Goal: Transaction & Acquisition: Purchase product/service

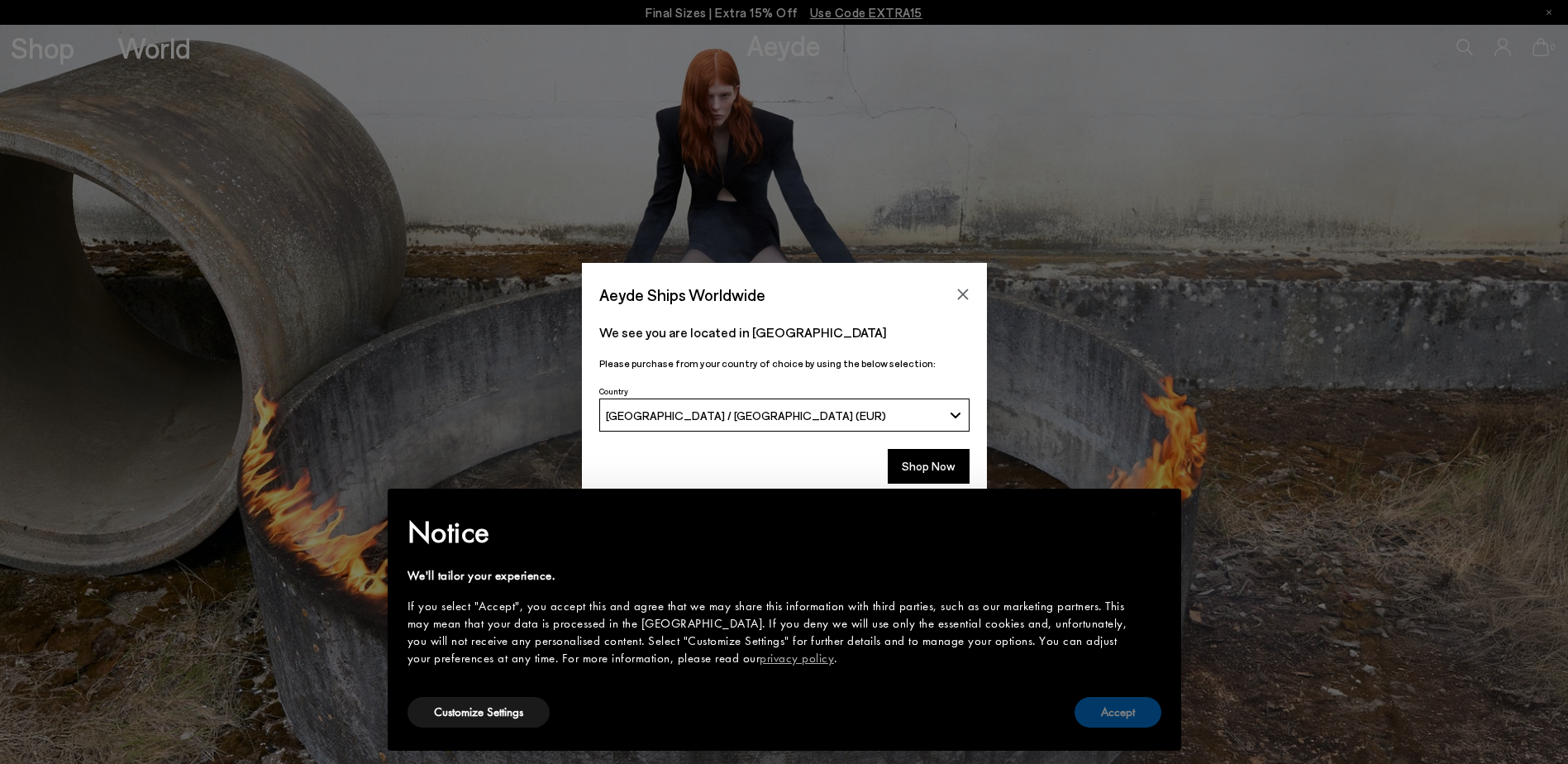
click at [1124, 712] on button "Accept" at bounding box center [1118, 713] width 87 height 31
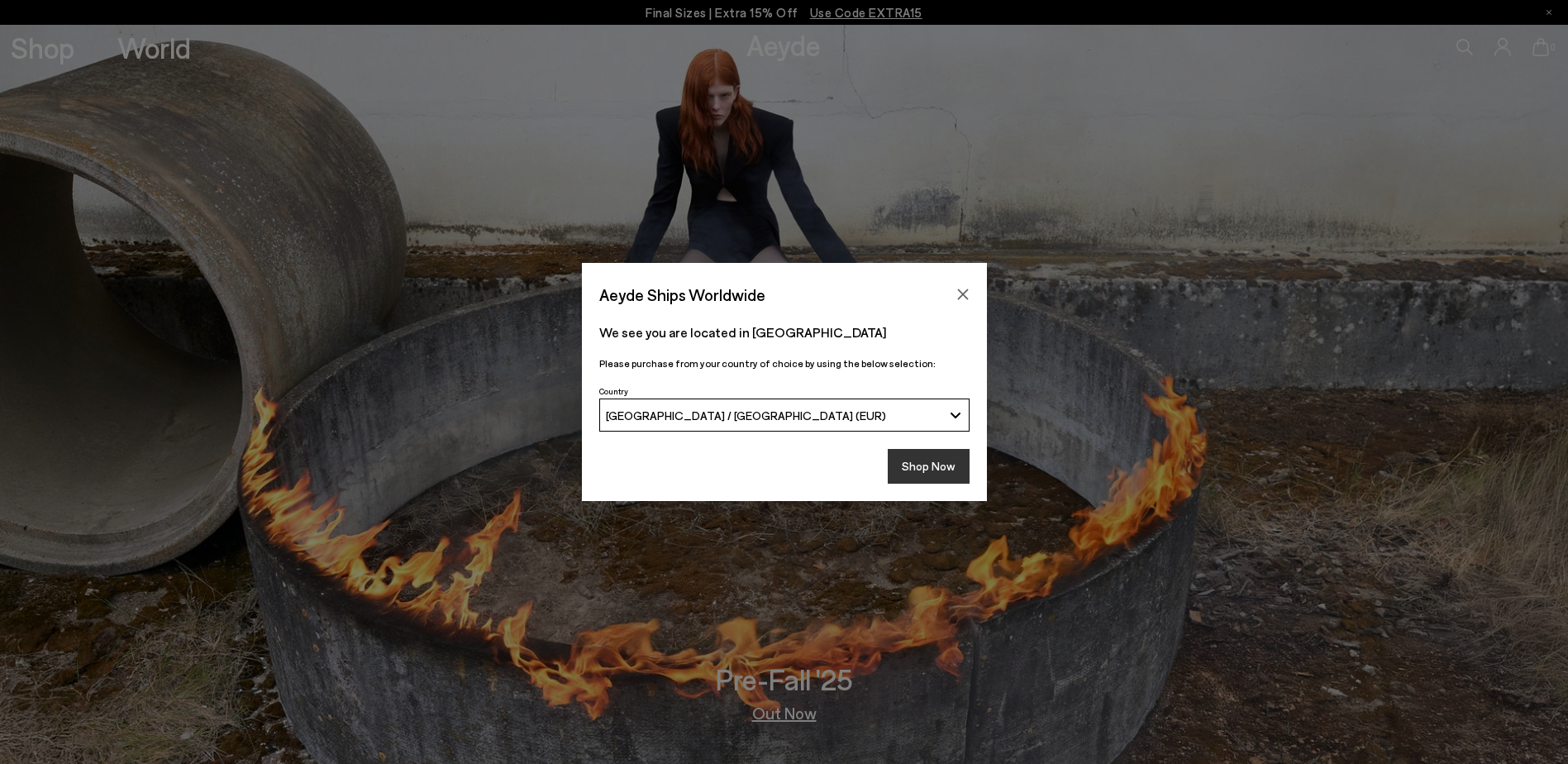
click at [930, 468] on button "Shop Now" at bounding box center [928, 466] width 81 height 35
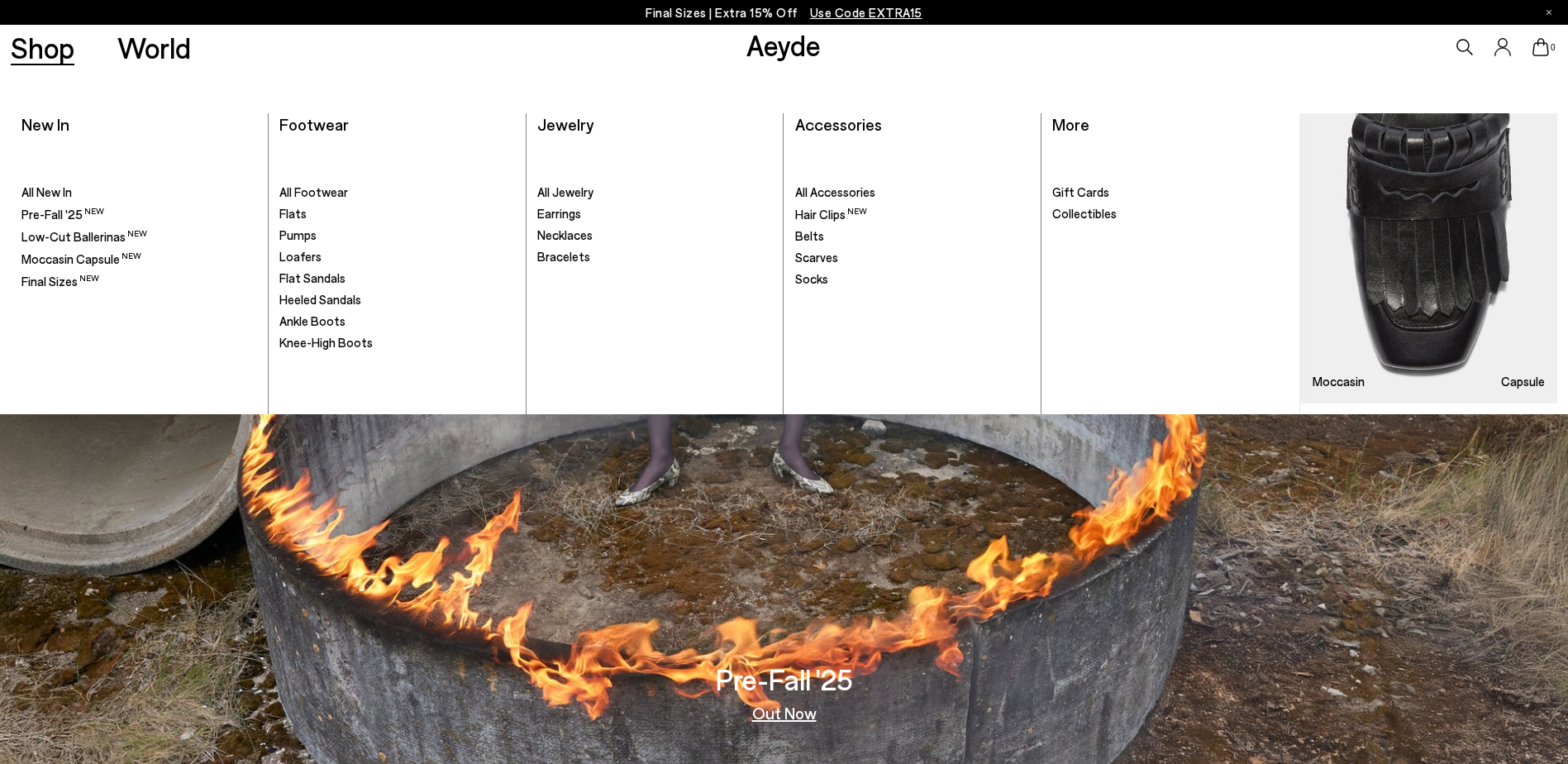
click at [45, 53] on link "Shop" at bounding box center [43, 48] width 64 height 29
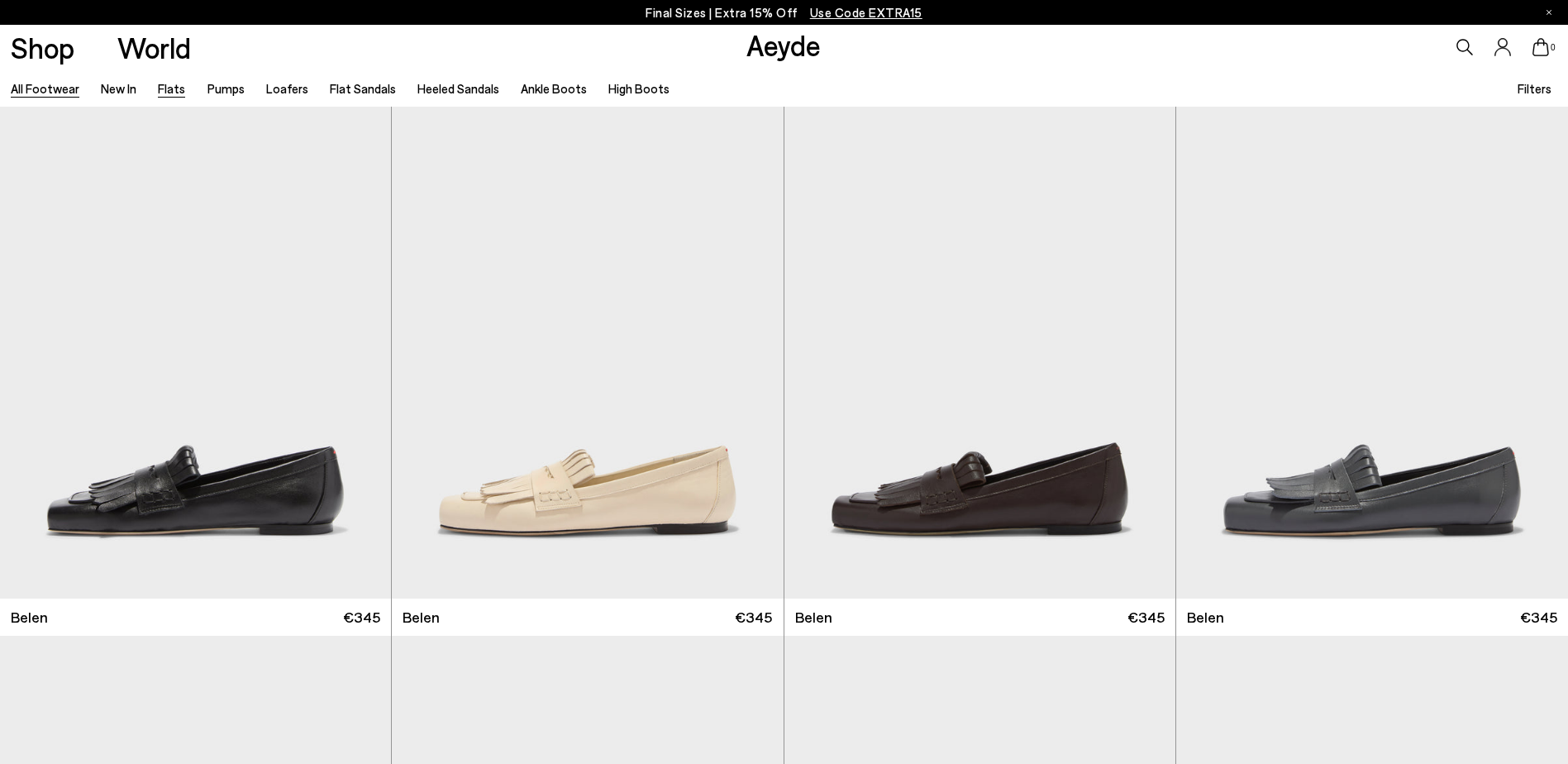
click at [175, 90] on link "Flats" at bounding box center [172, 88] width 27 height 15
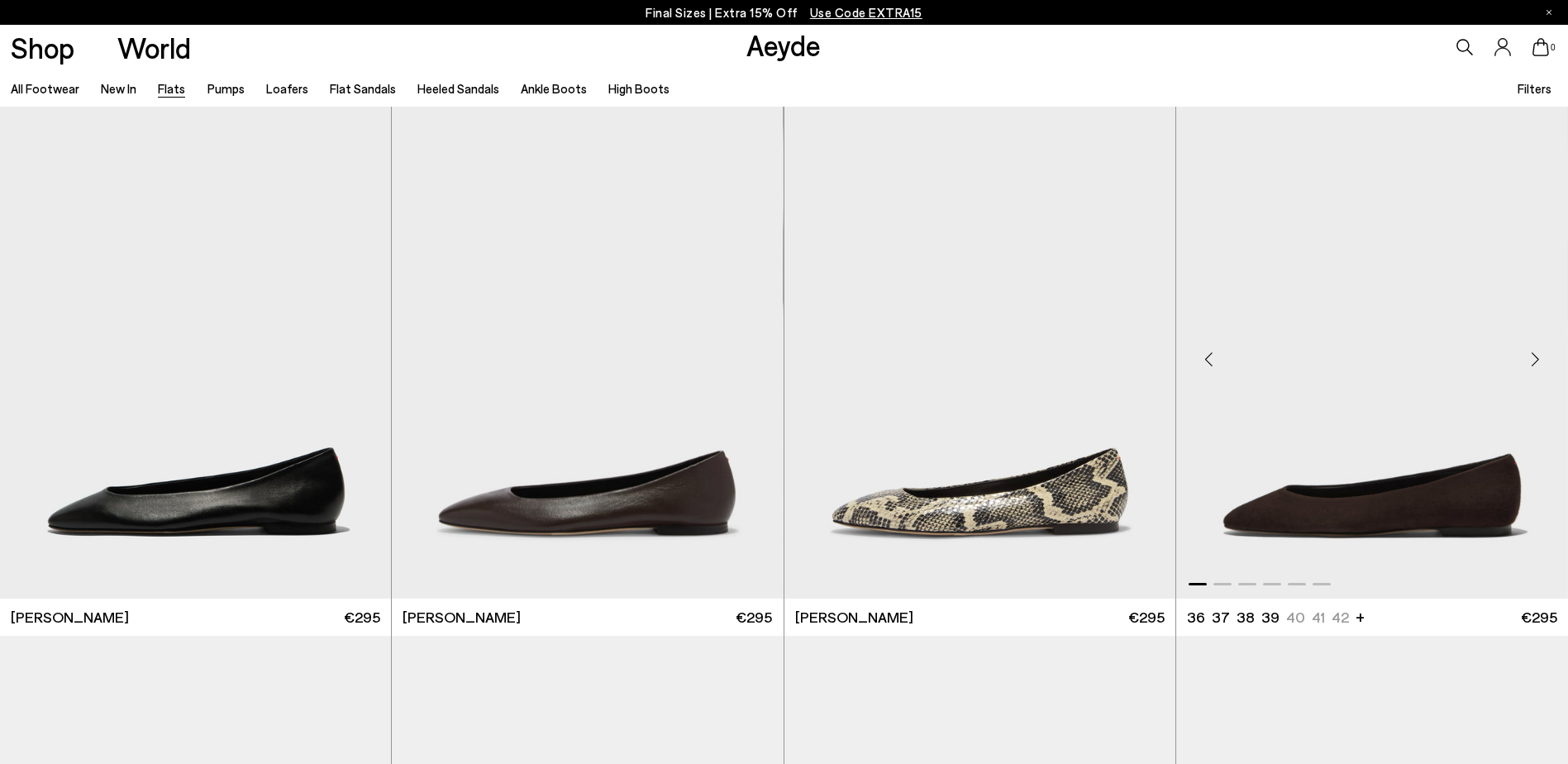
click at [1503, 523] on img "1 / 6" at bounding box center [1372, 352] width 392 height 492
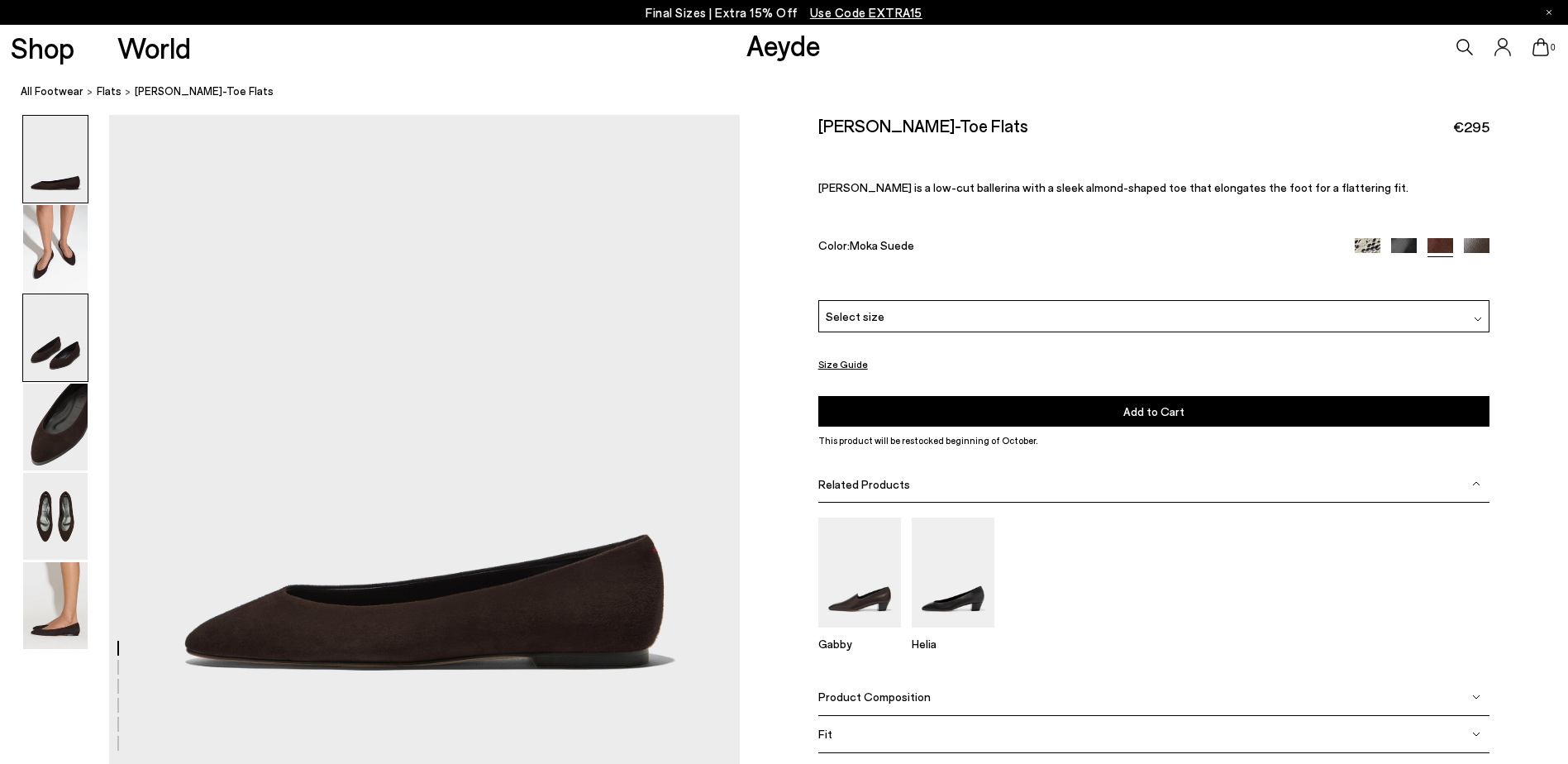
click at [47, 357] on img at bounding box center [55, 338] width 65 height 87
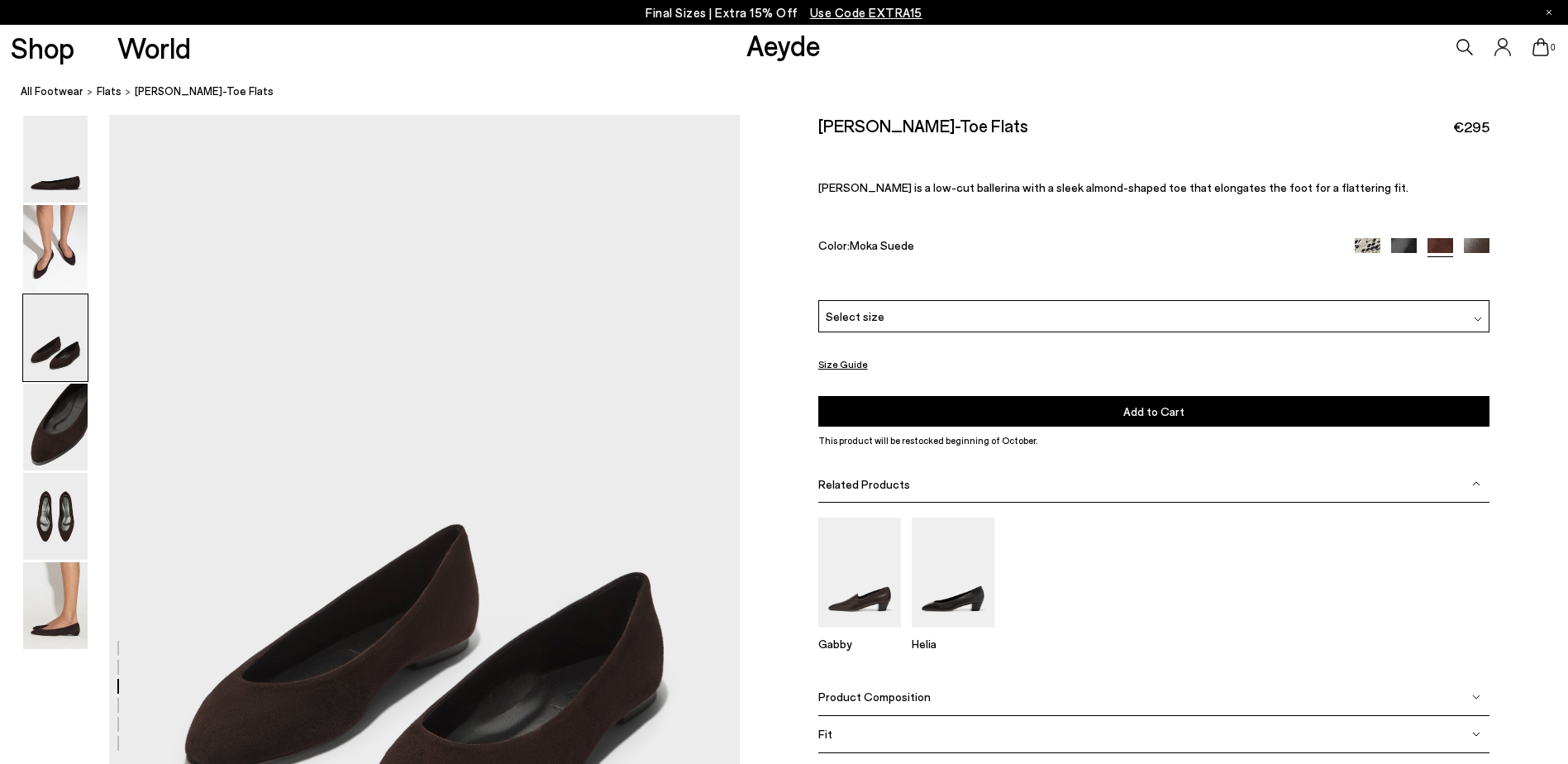
scroll to position [1497, 0]
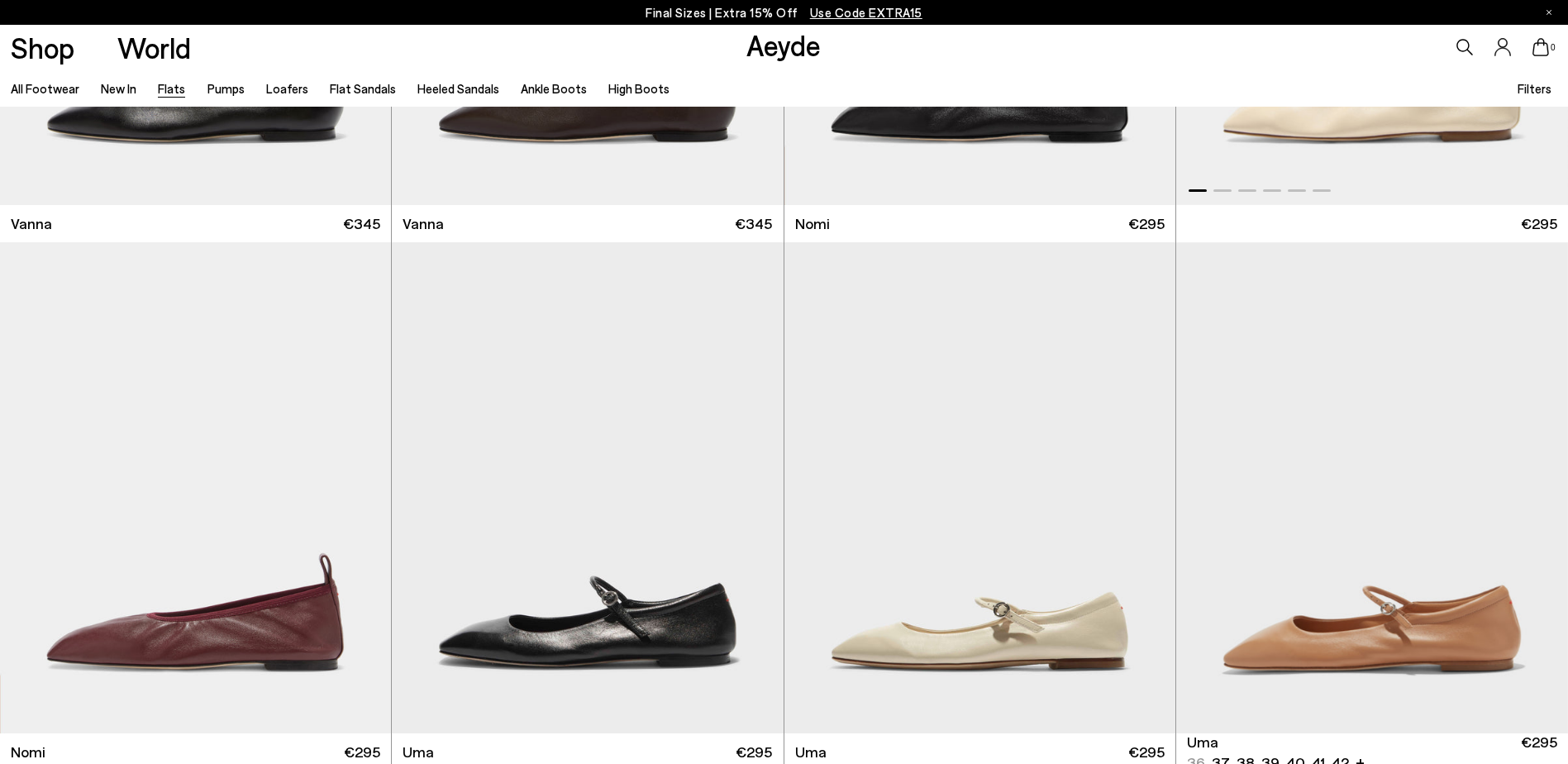
scroll to position [992, 0]
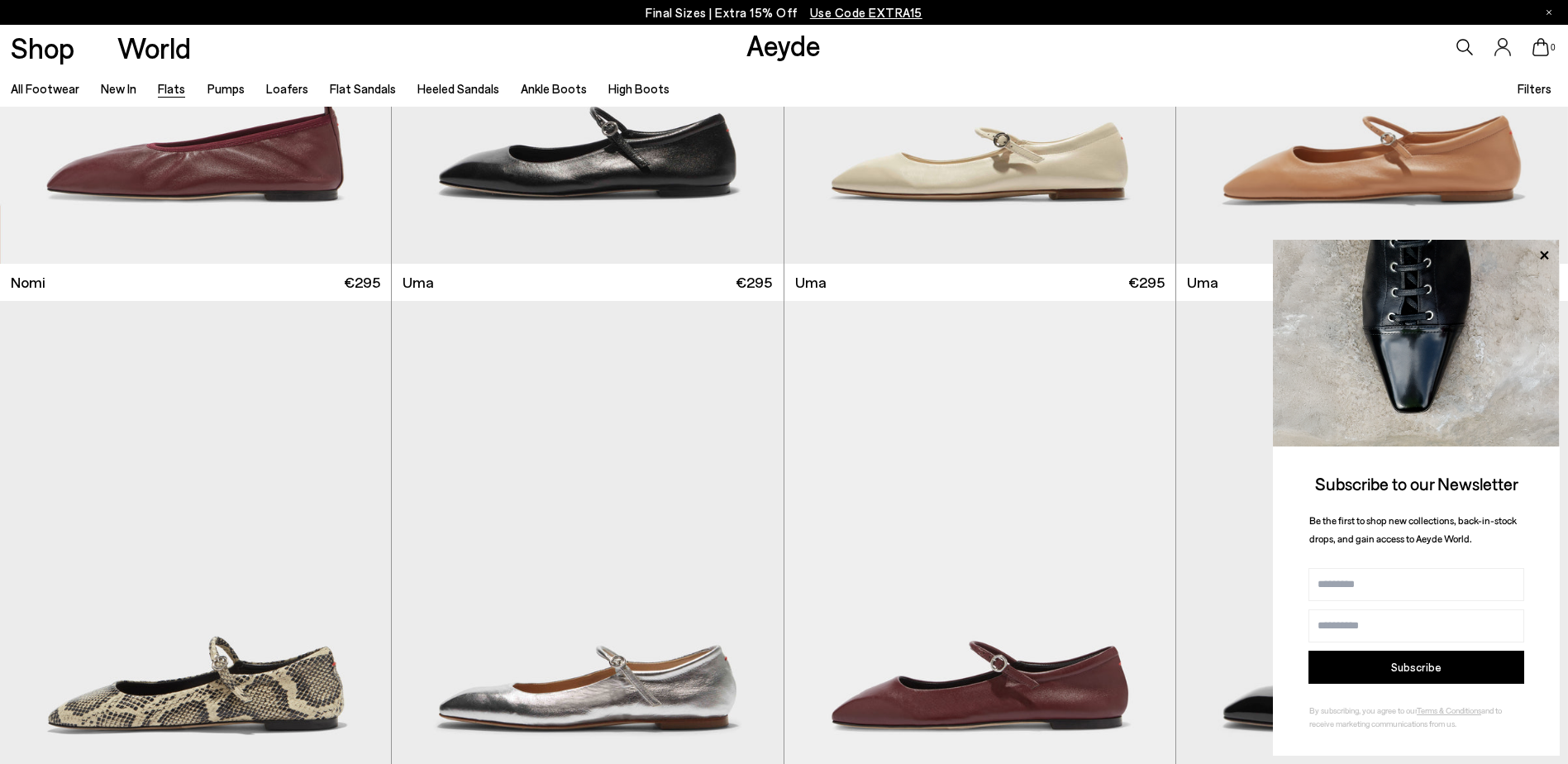
scroll to position [1572, 0]
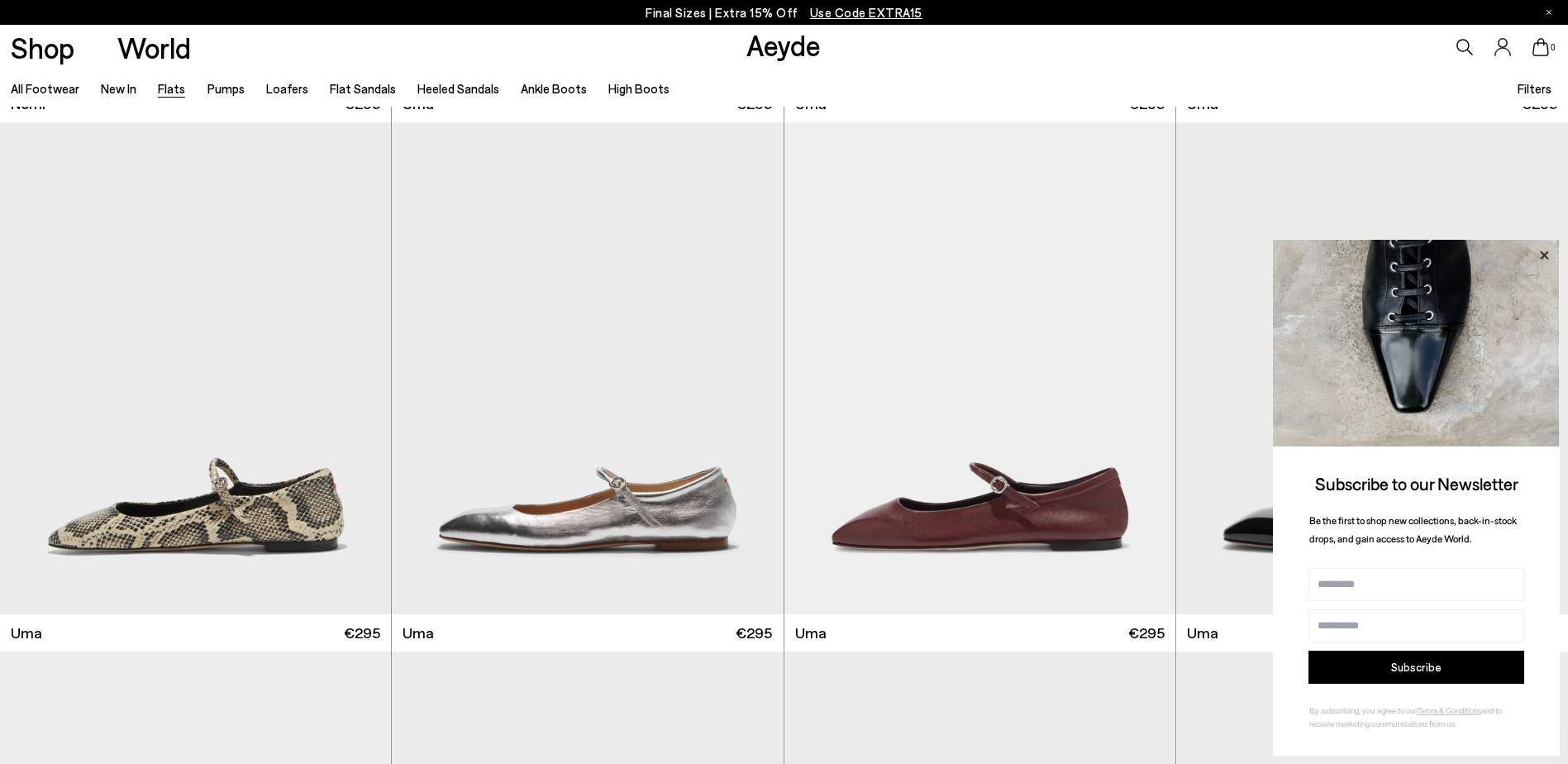
click at [1543, 250] on icon at bounding box center [1544, 255] width 21 height 21
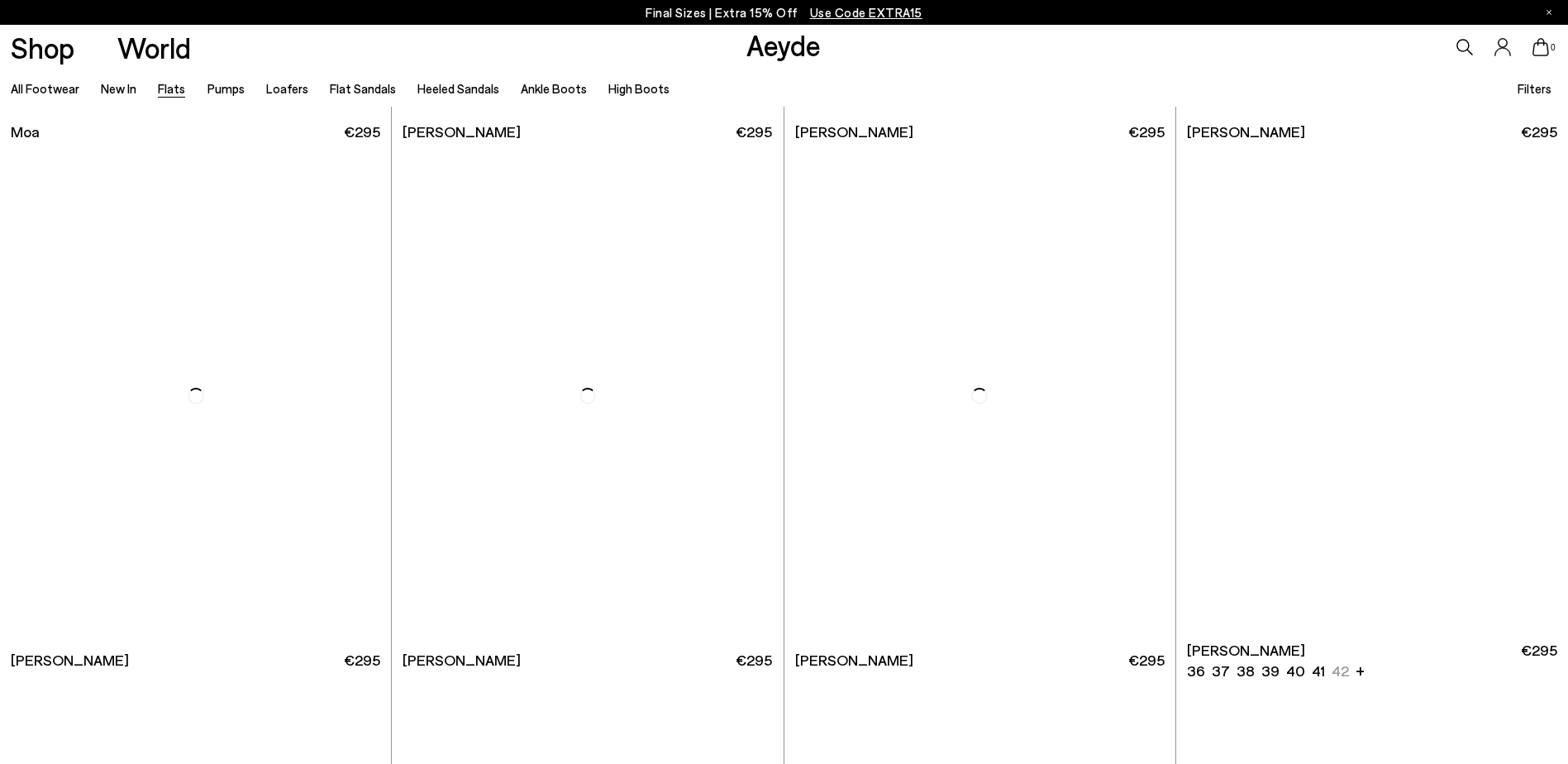
scroll to position [4218, 0]
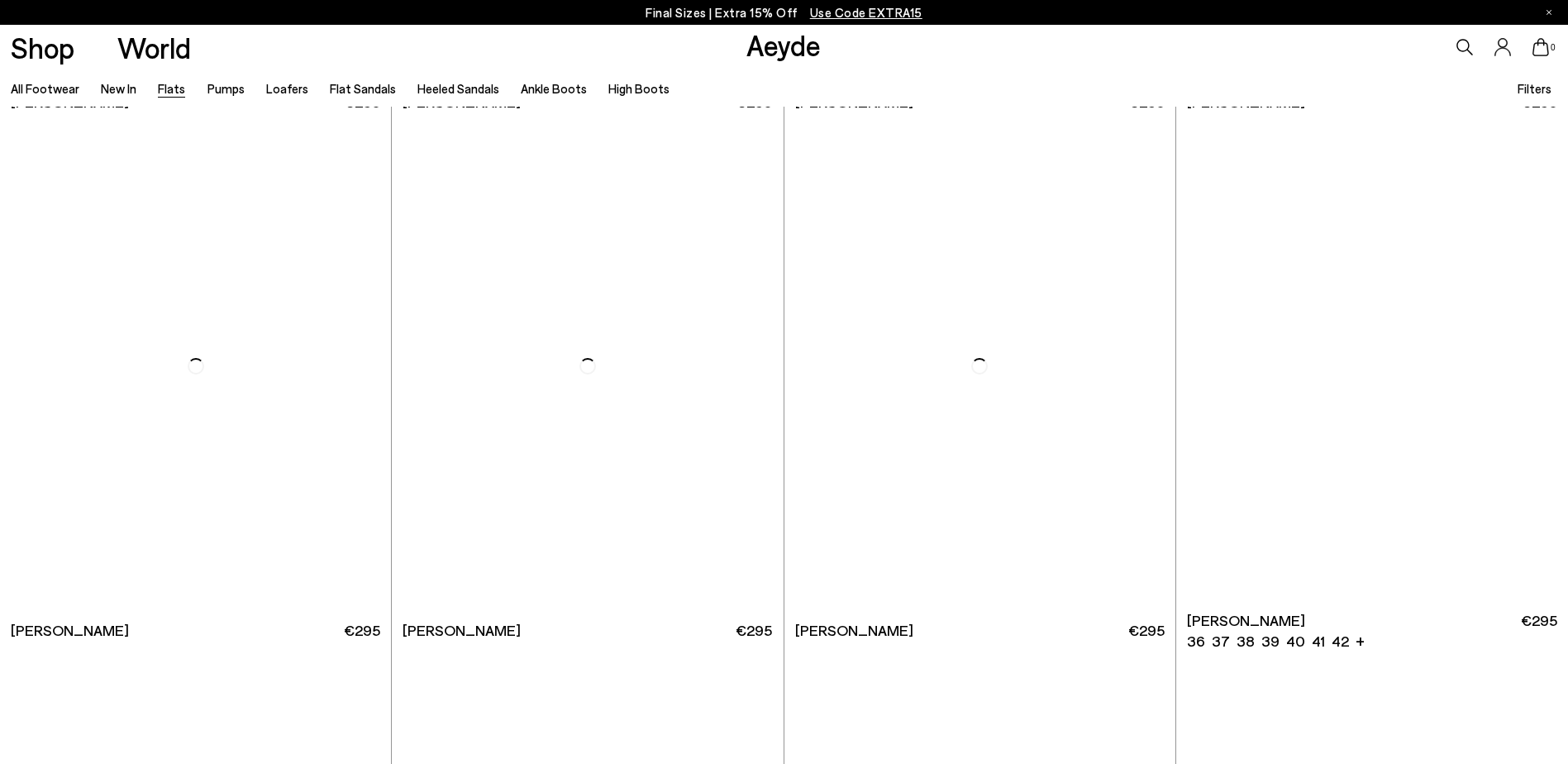
scroll to position [6863, 0]
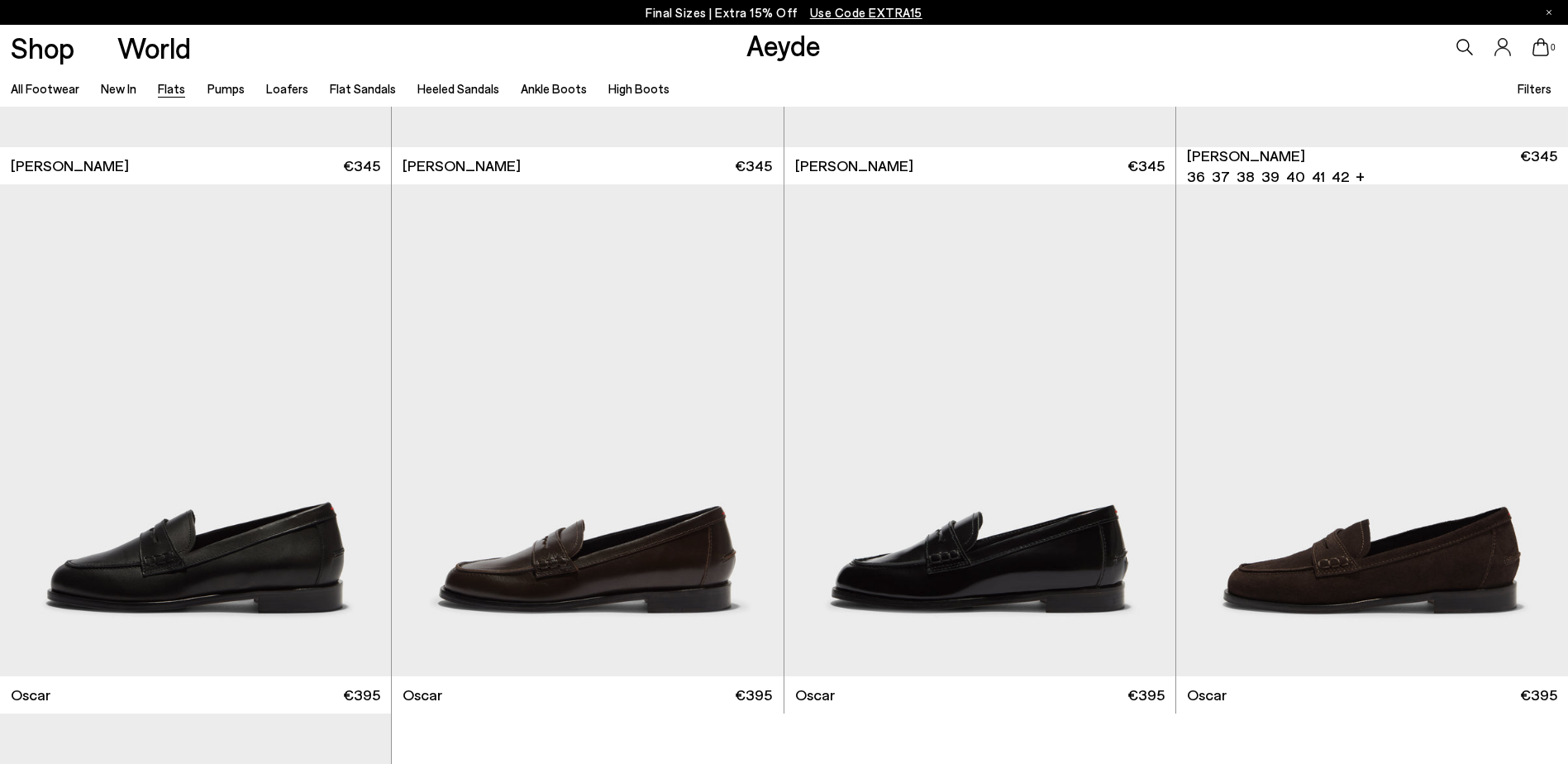
scroll to position [10502, 0]
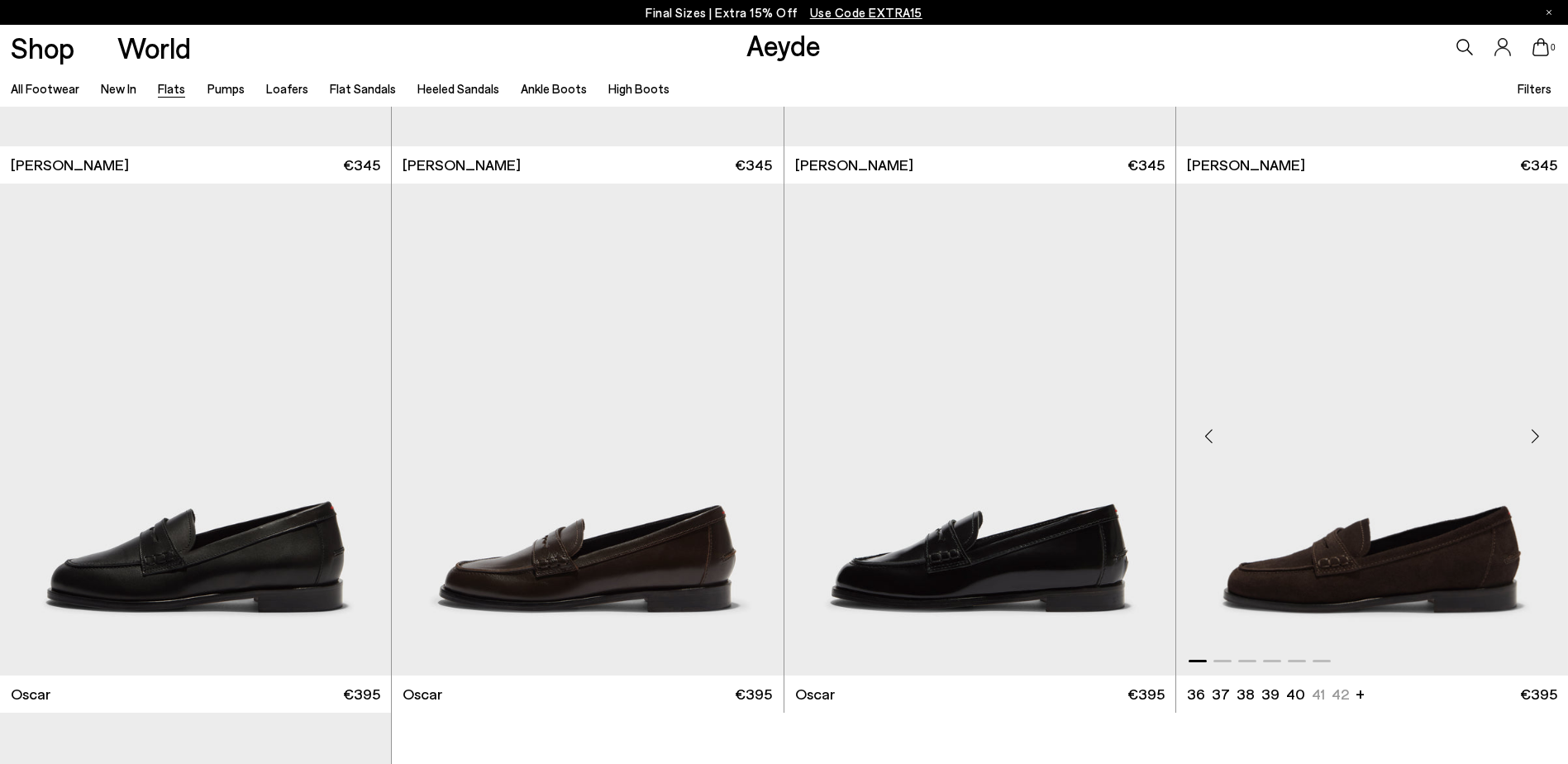
click at [1475, 573] on img "1 / 6" at bounding box center [1372, 429] width 392 height 492
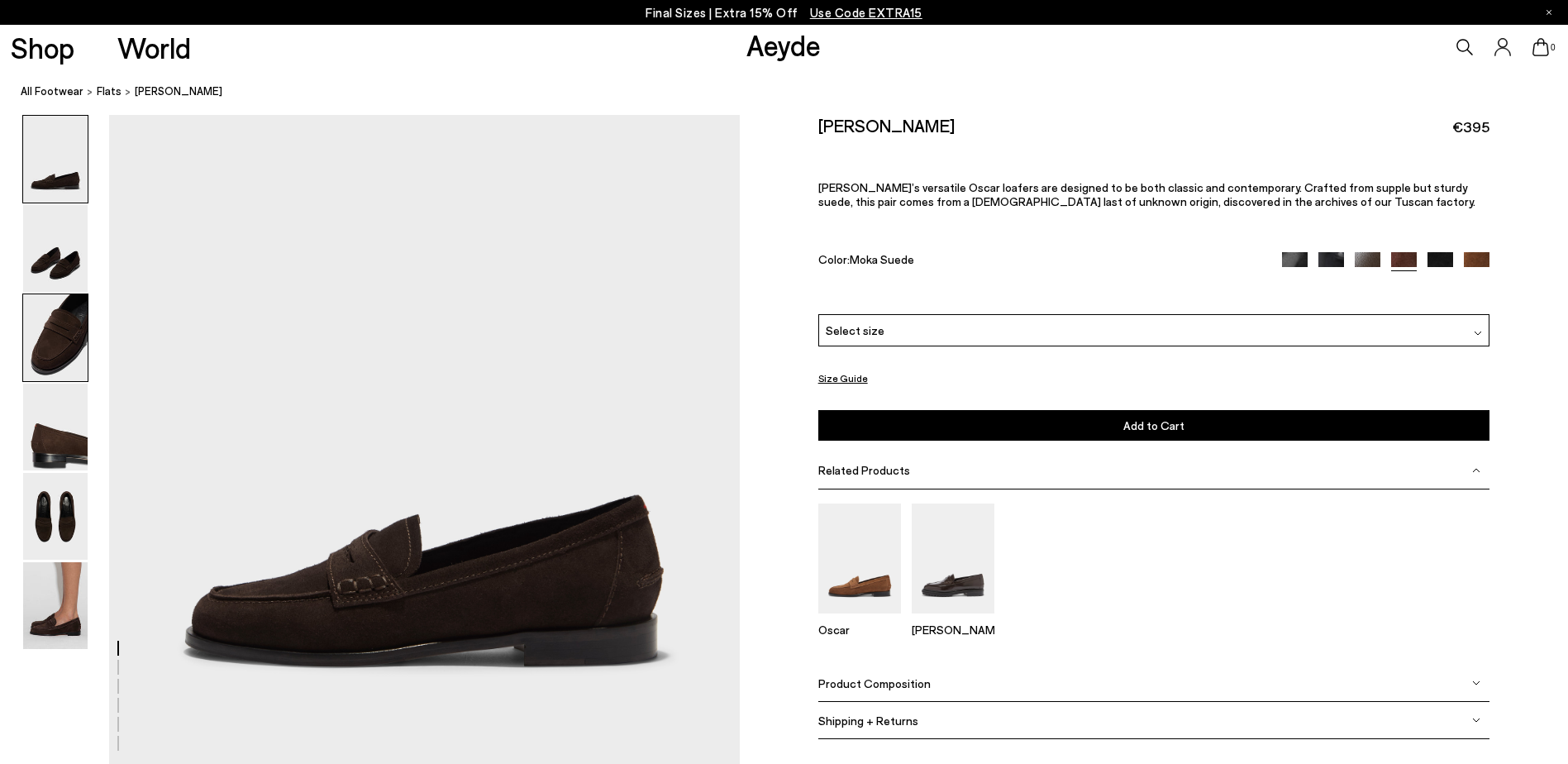
click at [60, 332] on img at bounding box center [55, 338] width 65 height 87
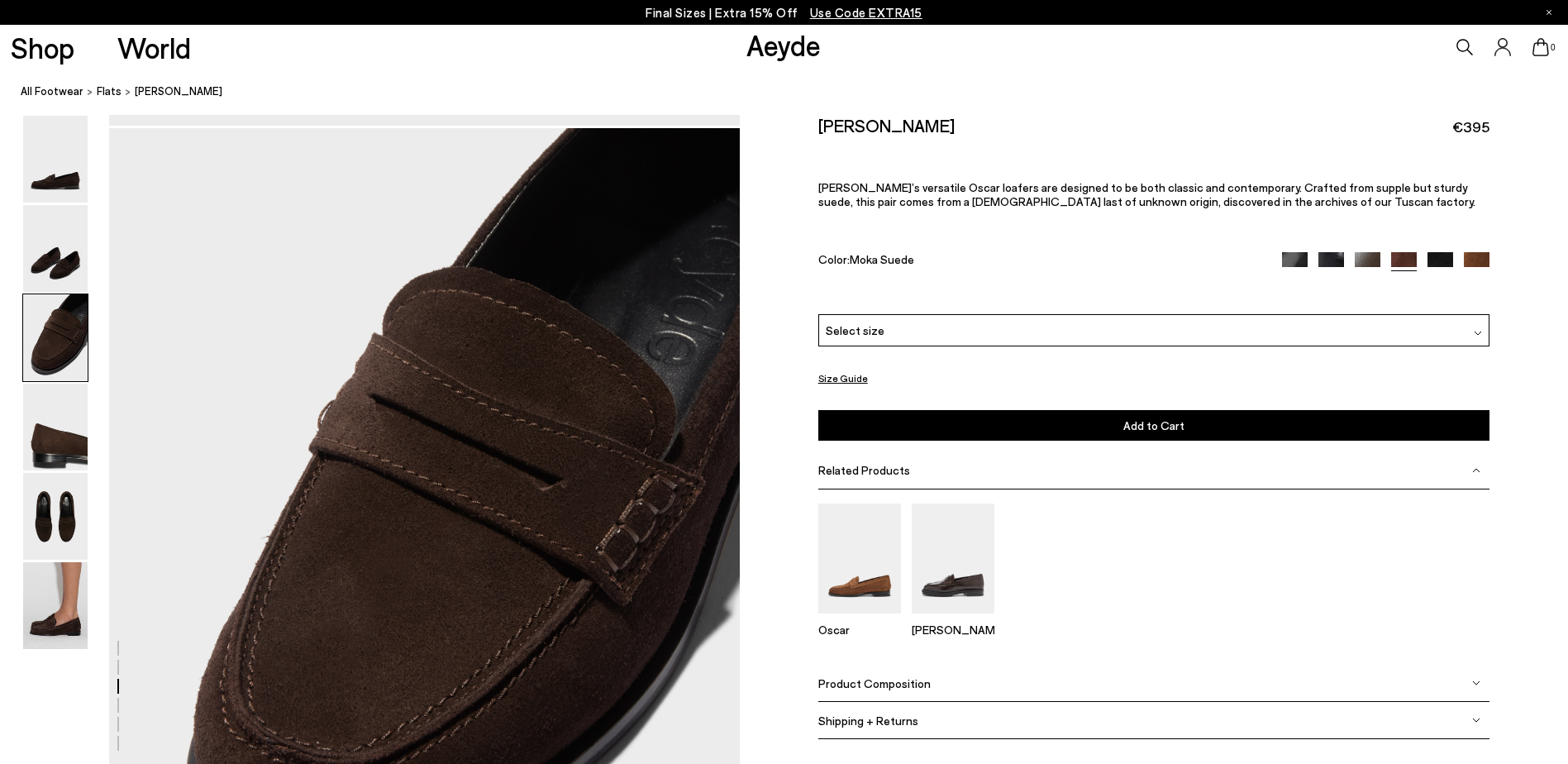
scroll to position [1497, 0]
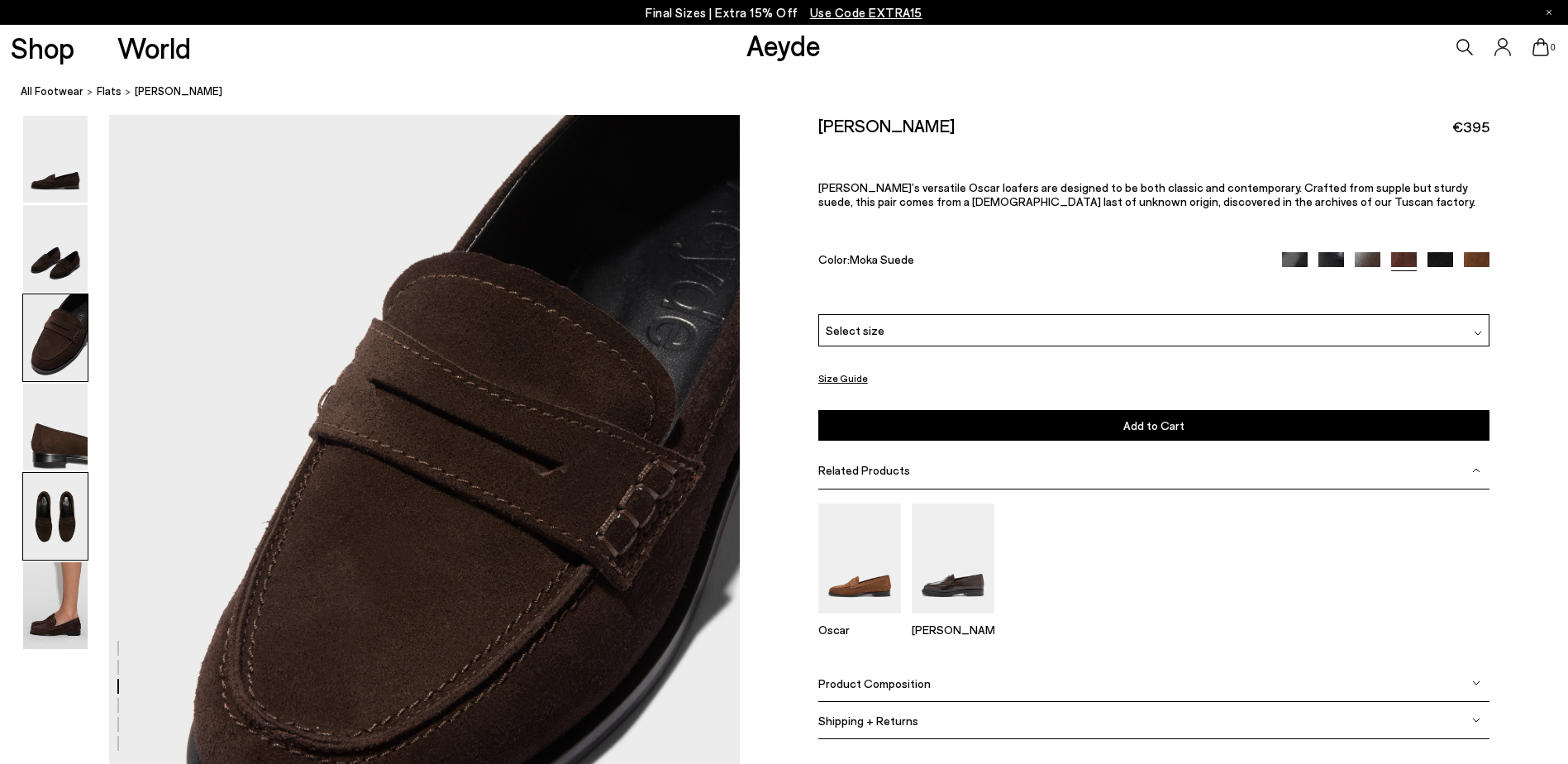
click at [47, 498] on img at bounding box center [55, 517] width 65 height 87
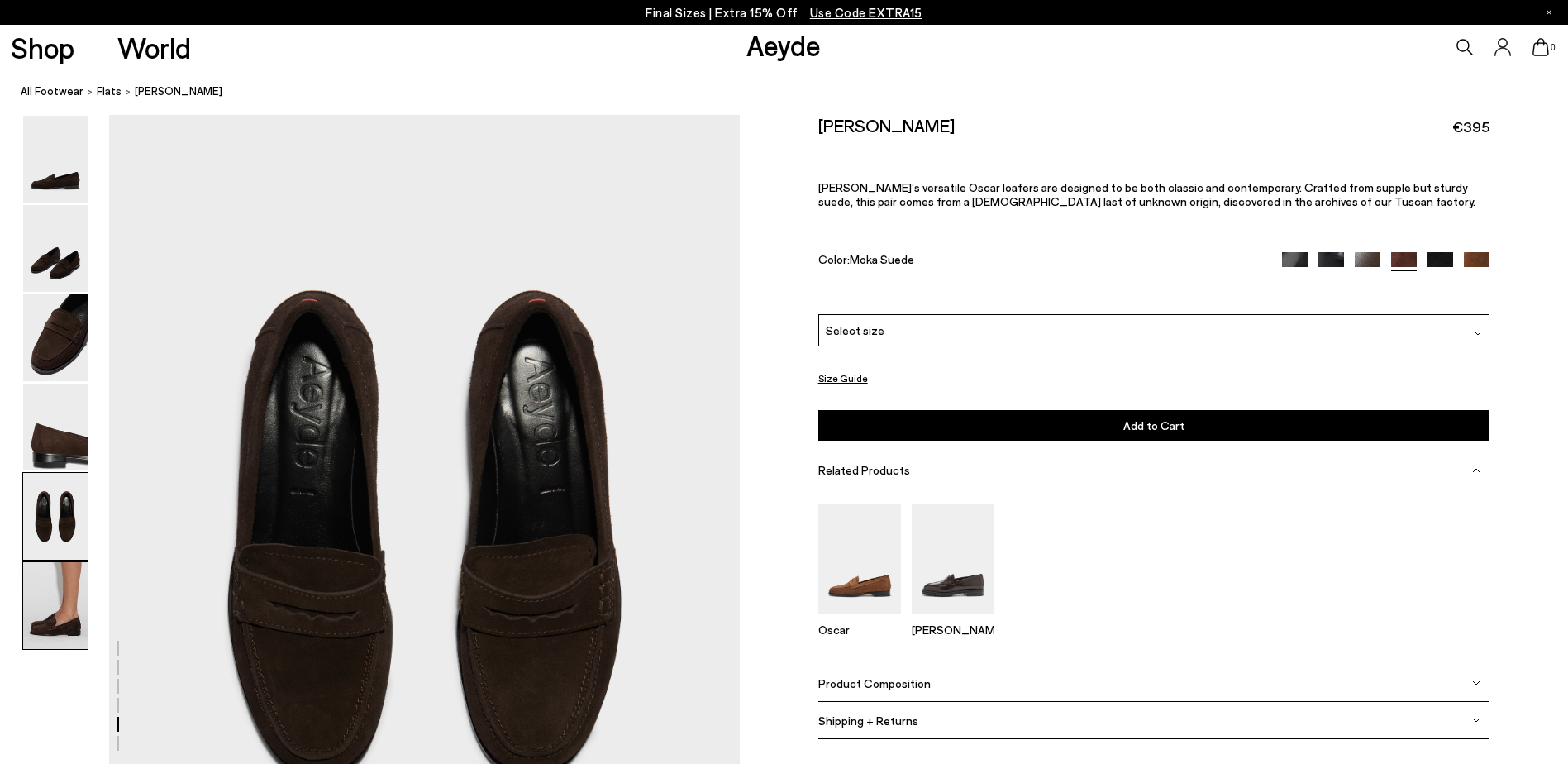
click at [63, 618] on img at bounding box center [55, 606] width 65 height 87
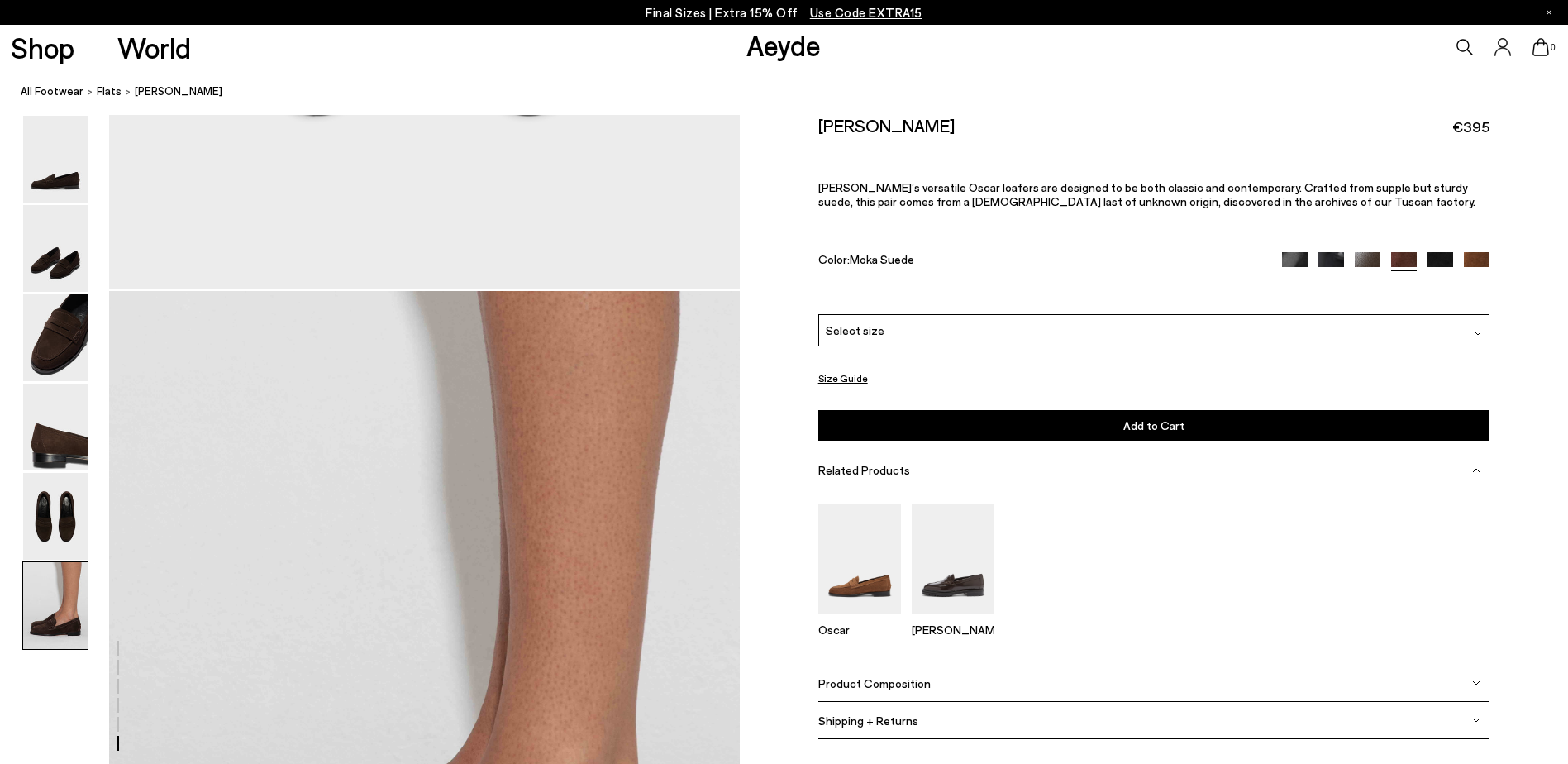
scroll to position [4140, 0]
